Goal: Task Accomplishment & Management: Manage account settings

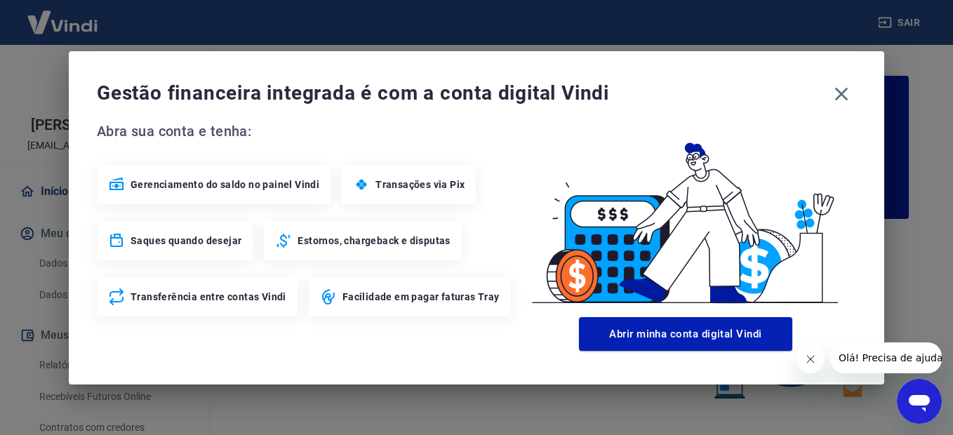
click at [808, 352] on button "Fechar mensagem da empresa" at bounding box center [810, 359] width 28 height 28
click at [839, 100] on icon "button" at bounding box center [841, 94] width 22 height 22
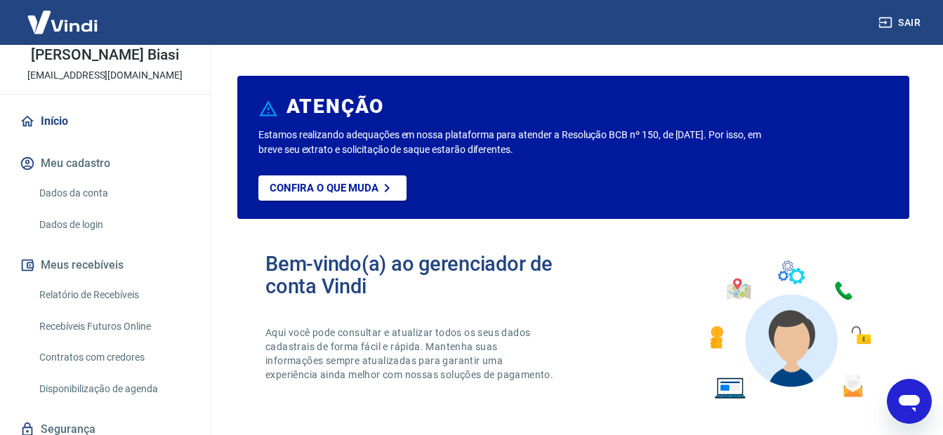
scroll to position [137, 0]
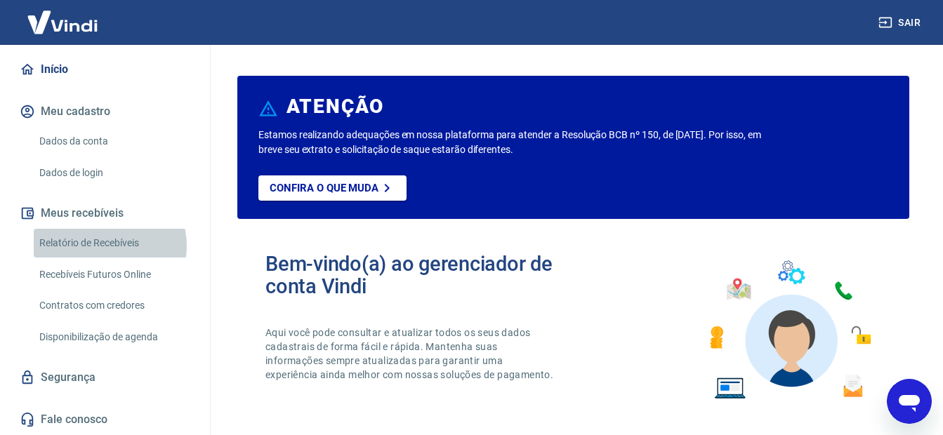
click at [109, 246] on link "Relatório de Recebíveis" at bounding box center [113, 243] width 159 height 29
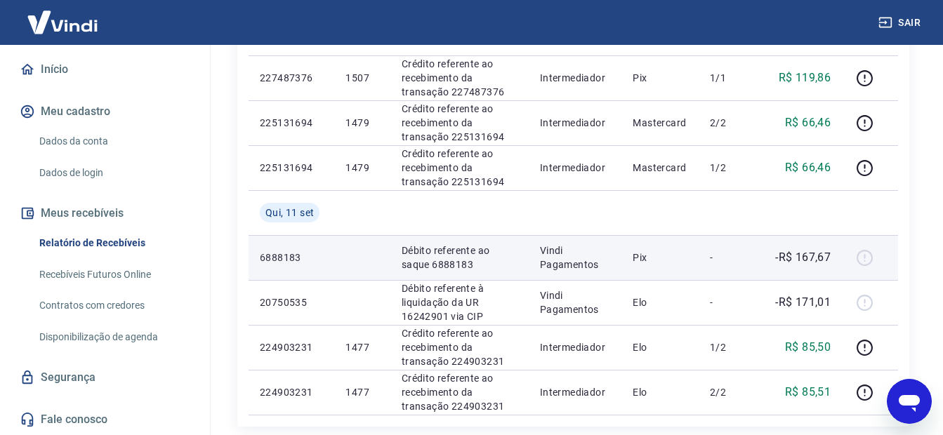
scroll to position [1270, 0]
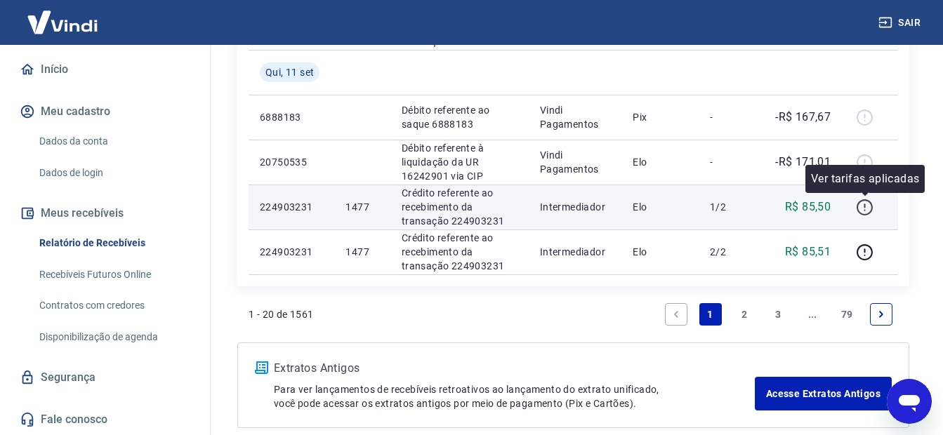
click at [860, 209] on icon "button" at bounding box center [864, 208] width 18 height 18
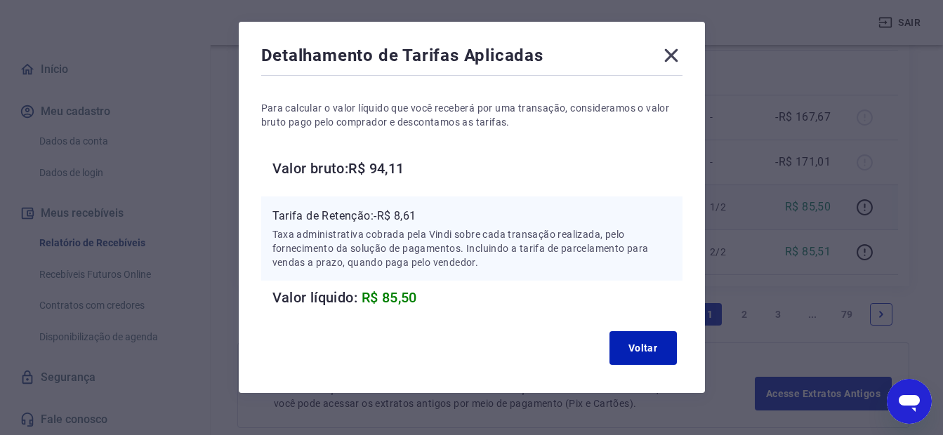
scroll to position [71, 0]
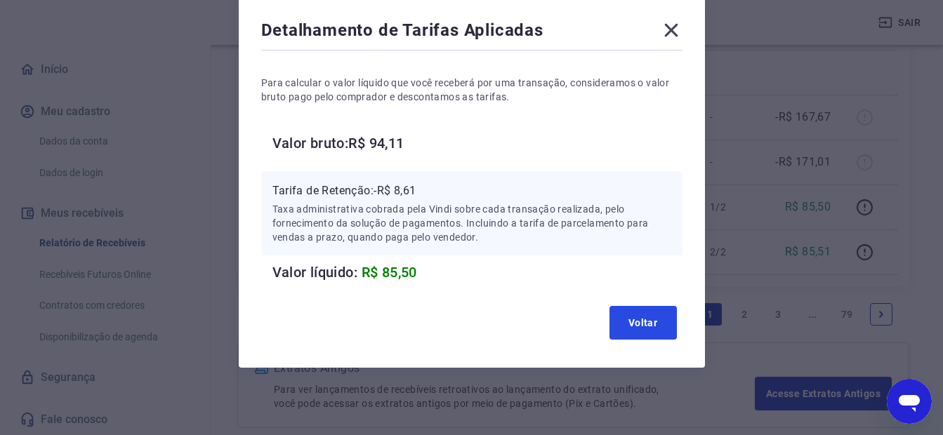
click at [665, 314] on button "Voltar" at bounding box center [642, 323] width 67 height 34
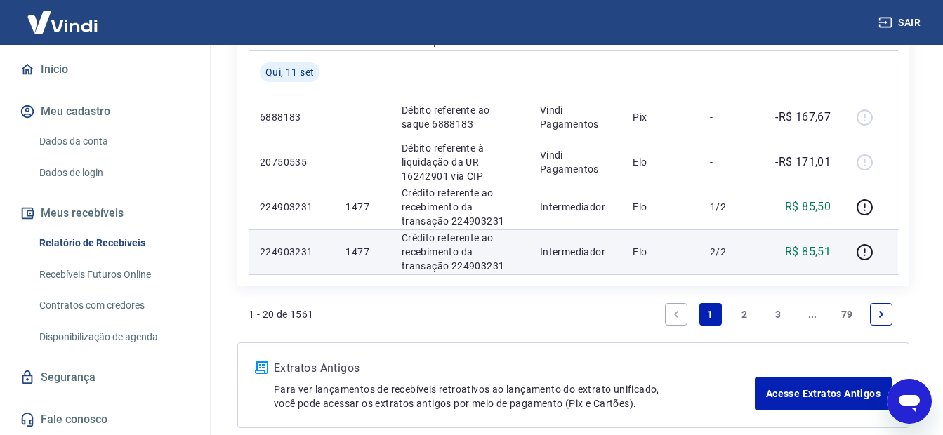
scroll to position [1340, 0]
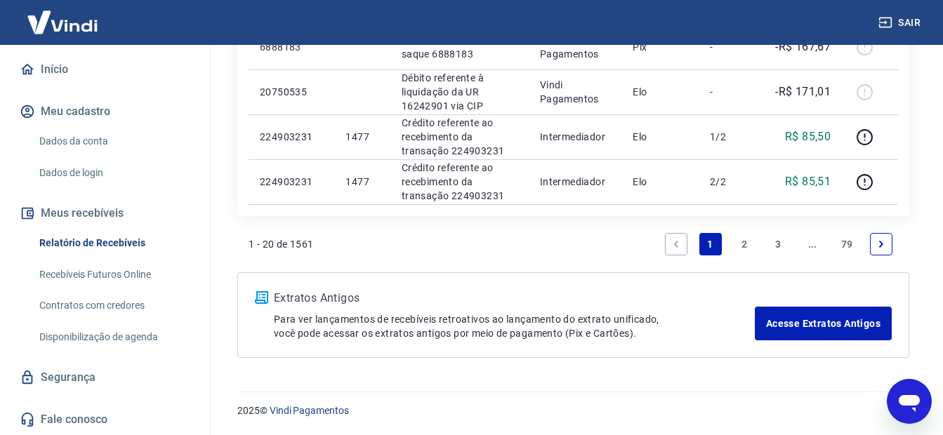
click at [752, 241] on link "2" at bounding box center [744, 244] width 22 height 22
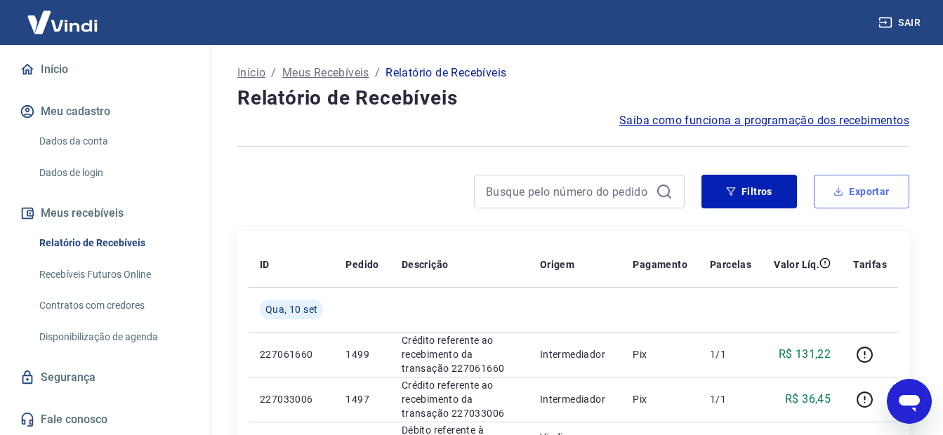
click at [832, 192] on button "Exportar" at bounding box center [860, 192] width 95 height 34
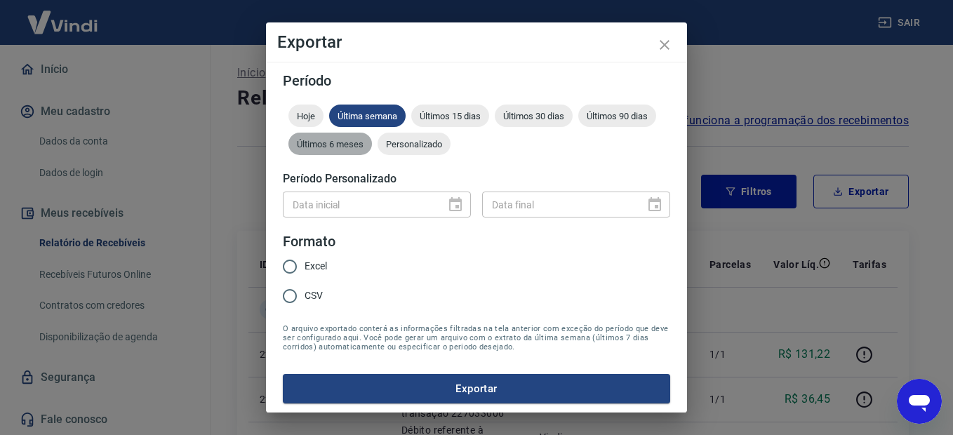
click at [372, 147] on span "Últimos 6 meses" at bounding box center [330, 144] width 84 height 11
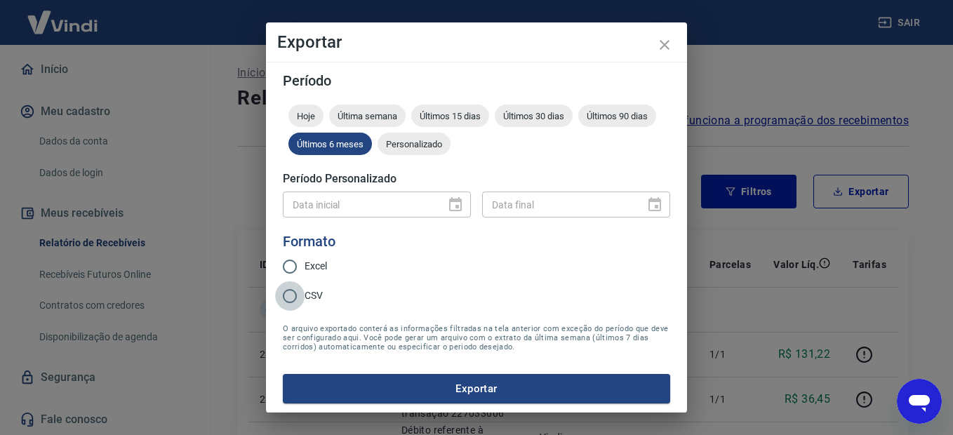
click at [286, 301] on input "CSV" at bounding box center [289, 295] width 29 height 29
radio input "true"
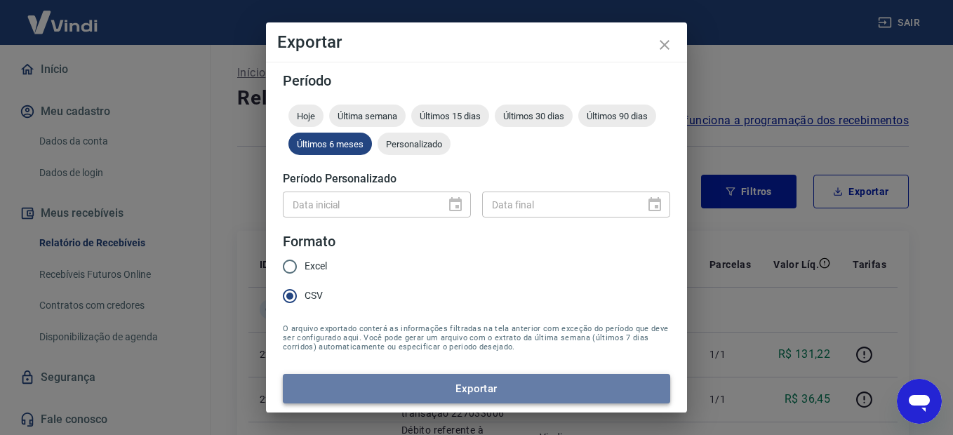
click at [486, 388] on button "Exportar" at bounding box center [476, 388] width 387 height 29
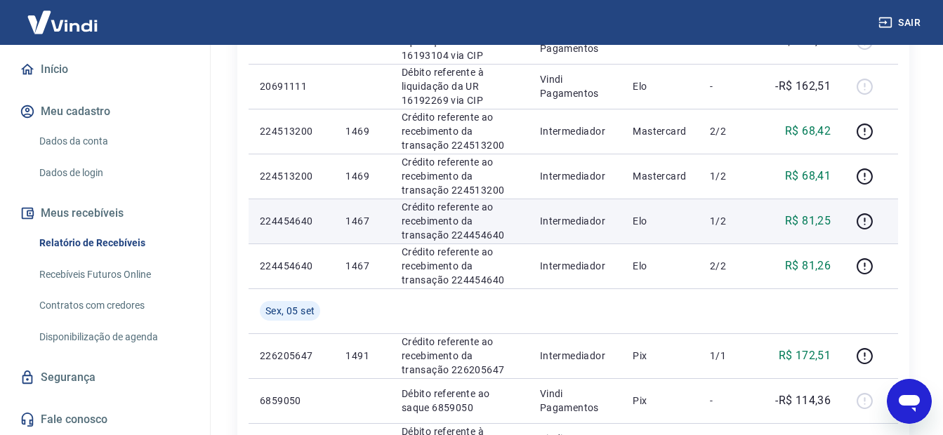
scroll to position [983, 0]
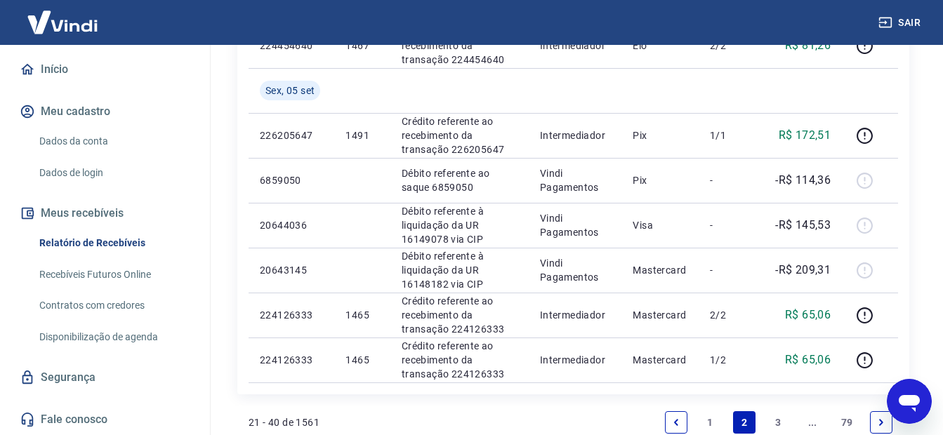
click at [709, 415] on link "1" at bounding box center [710, 422] width 22 height 22
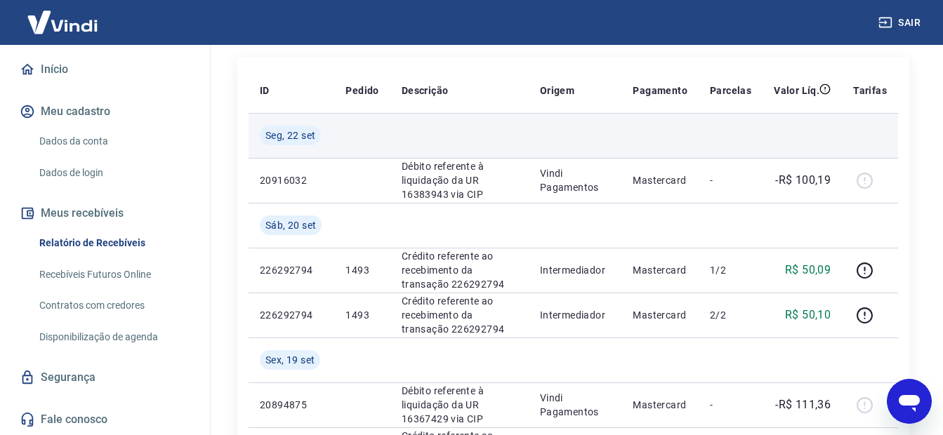
scroll to position [211, 0]
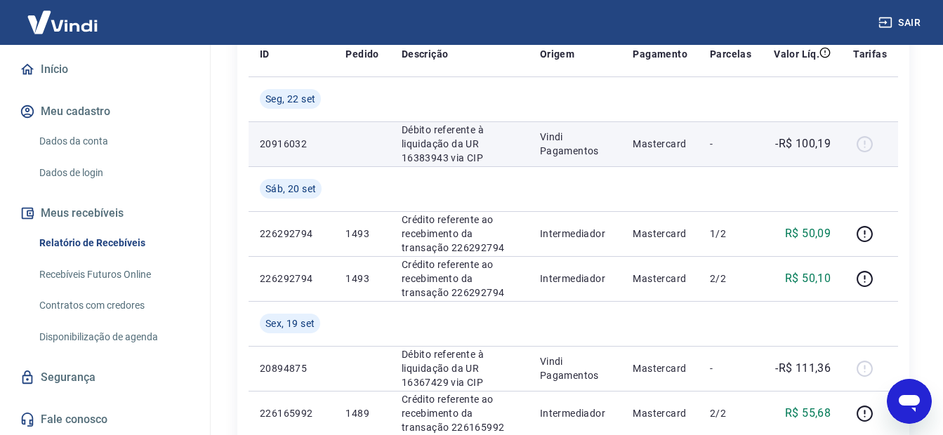
click at [794, 154] on td "-R$ 100,19" at bounding box center [801, 143] width 79 height 45
click at [471, 145] on p "Débito referente à liquidação da UR 16383943 via CIP" at bounding box center [459, 144] width 116 height 42
drag, startPoint x: 471, startPoint y: 145, endPoint x: 452, endPoint y: 155, distance: 21.7
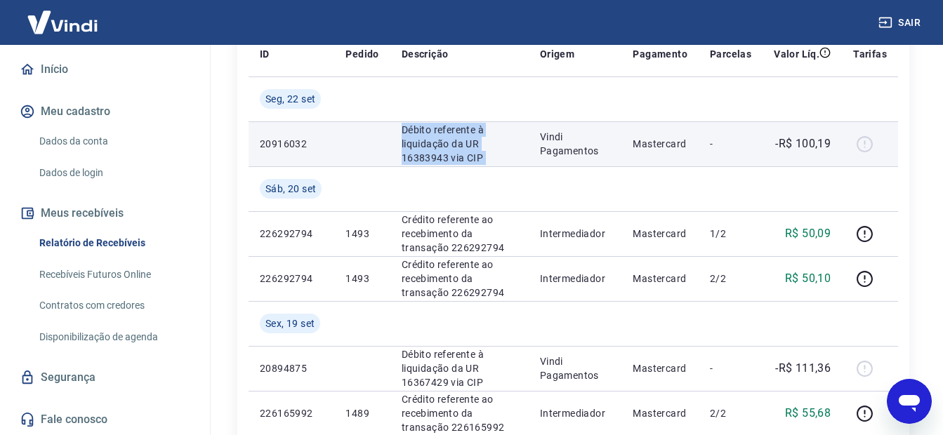
click at [452, 155] on p "Débito referente à liquidação da UR 16383943 via CIP" at bounding box center [459, 144] width 116 height 42
click at [583, 149] on p "Vindi Pagamentos" at bounding box center [575, 144] width 71 height 28
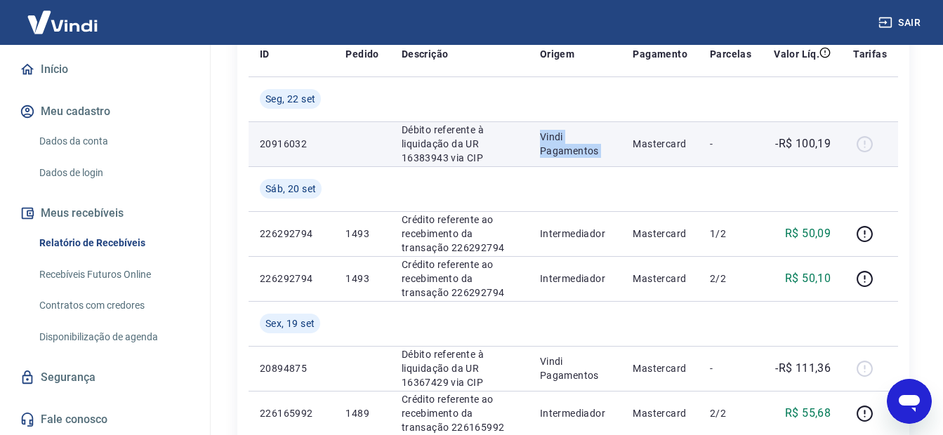
click at [583, 149] on p "Vindi Pagamentos" at bounding box center [575, 144] width 71 height 28
drag, startPoint x: 583, startPoint y: 149, endPoint x: 681, endPoint y: 129, distance: 100.2
click at [681, 129] on td "Mastercard" at bounding box center [659, 143] width 77 height 45
click at [682, 129] on td "Mastercard" at bounding box center [659, 143] width 77 height 45
click at [682, 130] on td "Mastercard" at bounding box center [659, 143] width 77 height 45
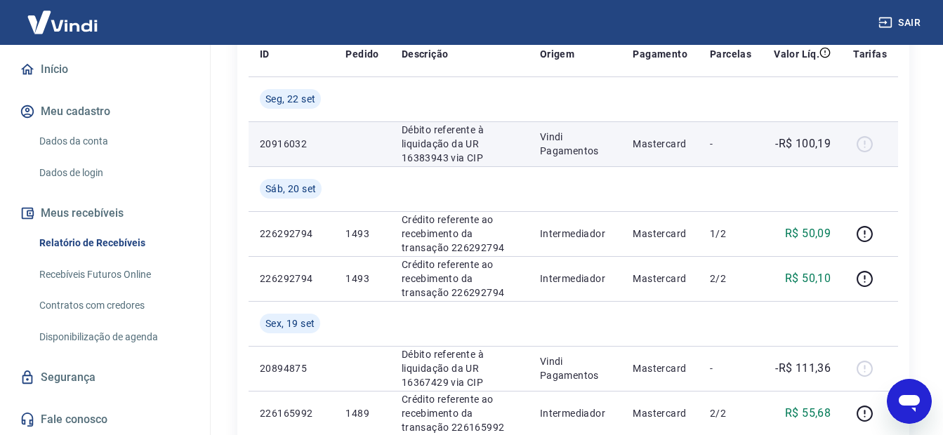
click at [871, 142] on div at bounding box center [870, 144] width 34 height 22
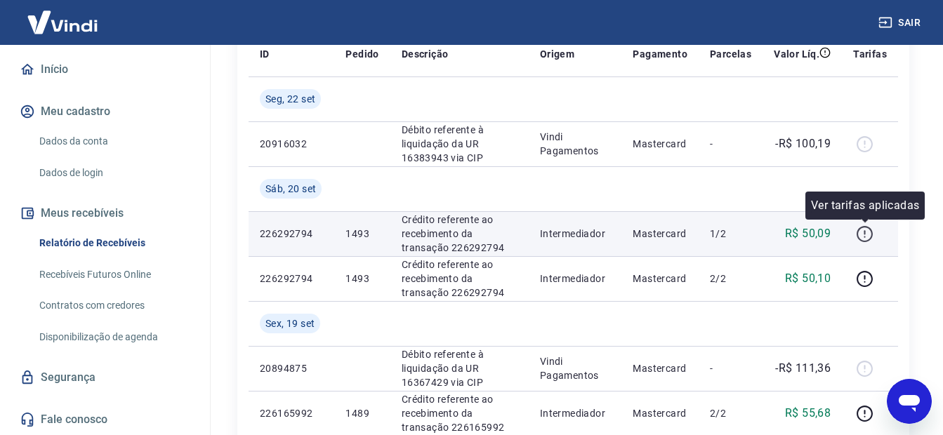
click at [867, 235] on icon "button" at bounding box center [864, 234] width 18 height 18
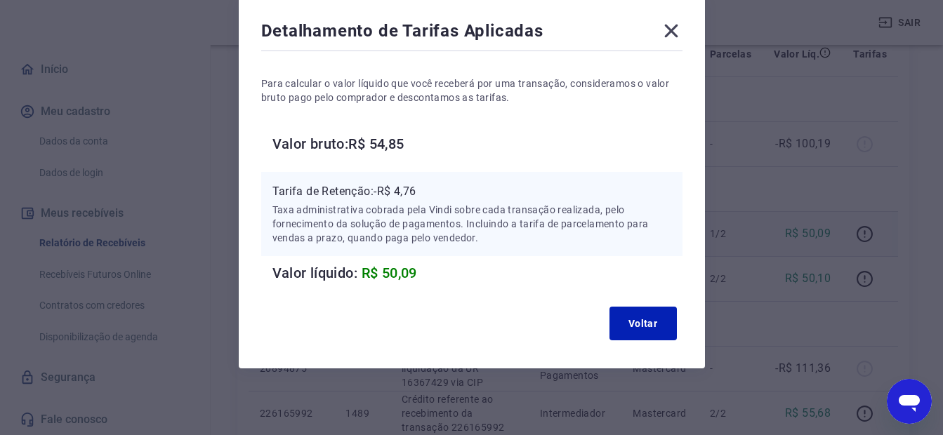
scroll to position [71, 0]
click at [672, 37] on icon at bounding box center [671, 30] width 22 height 22
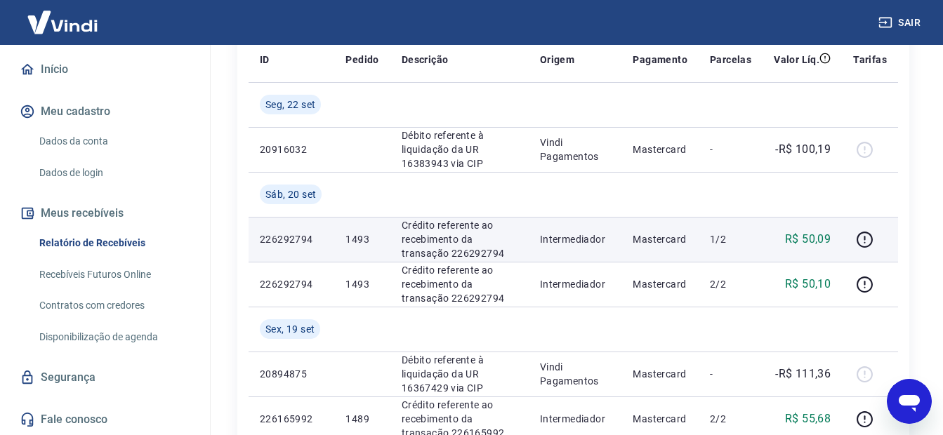
scroll to position [211, 0]
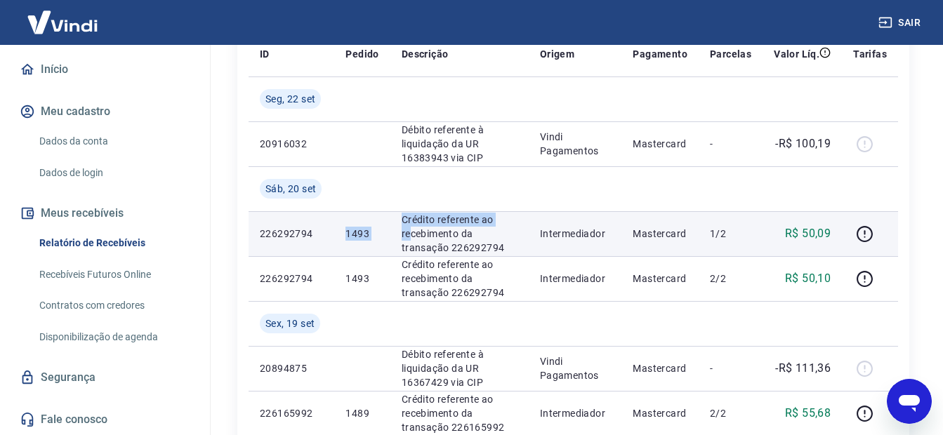
drag, startPoint x: 331, startPoint y: 232, endPoint x: 408, endPoint y: 229, distance: 76.5
click at [408, 229] on tr "226292794 1493 Crédito referente ao recebimento da transação 226292794 Intermed…" at bounding box center [572, 233] width 649 height 45
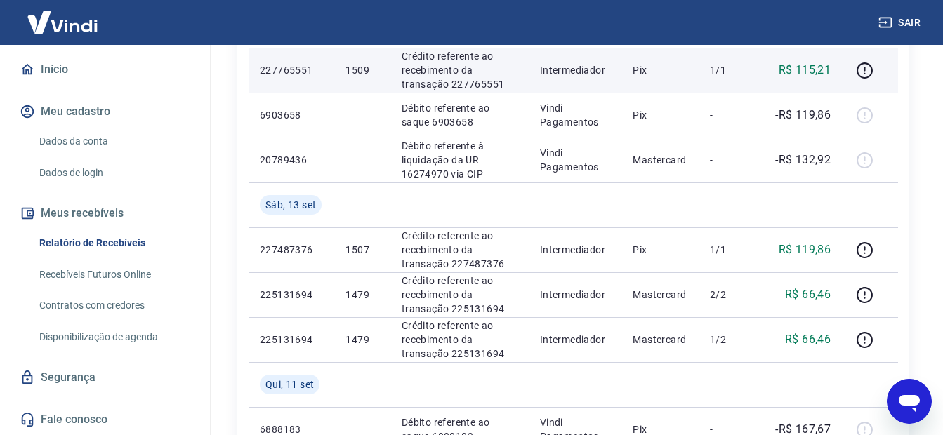
scroll to position [983, 0]
